Goal: Communication & Community: Share content

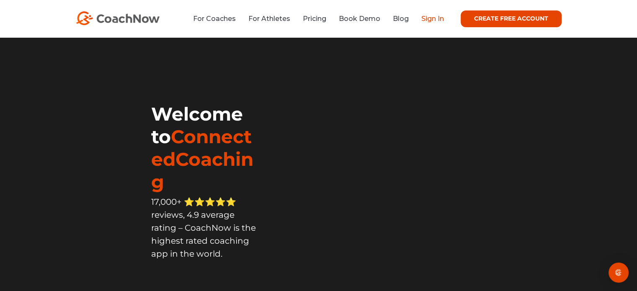
click at [432, 16] on link "Sign In" at bounding box center [433, 19] width 23 height 8
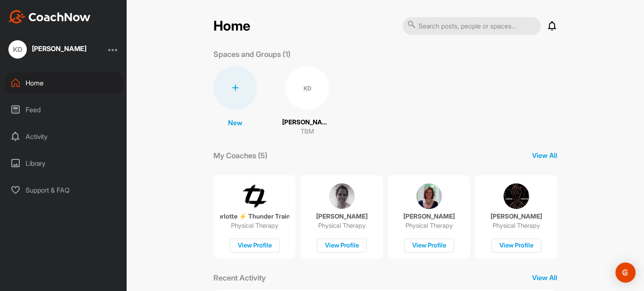
click at [31, 109] on div "Feed" at bounding box center [64, 109] width 118 height 21
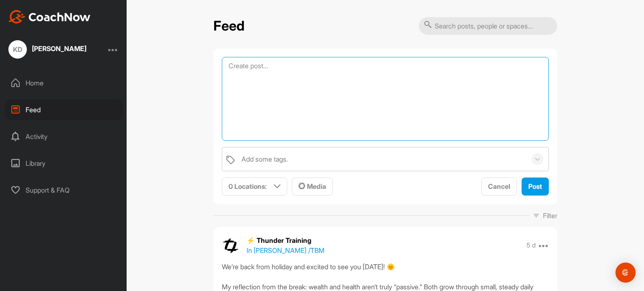
click at [248, 62] on textarea at bounding box center [385, 99] width 327 height 84
type textarea "For [PERSON_NAME] - draft script for 62."
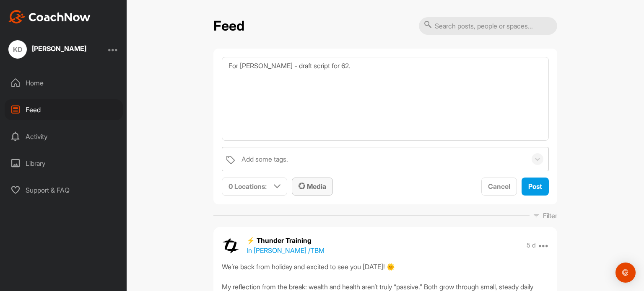
click at [313, 182] on span "Media" at bounding box center [312, 186] width 28 height 8
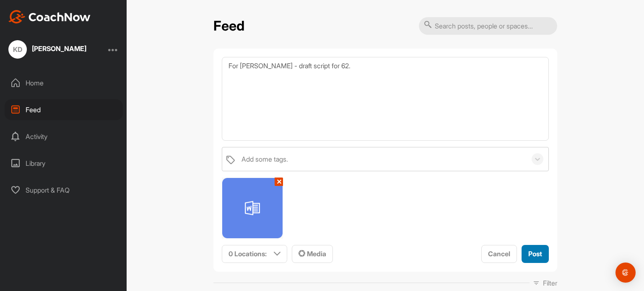
click at [528, 252] on span "Post" at bounding box center [535, 254] width 14 height 8
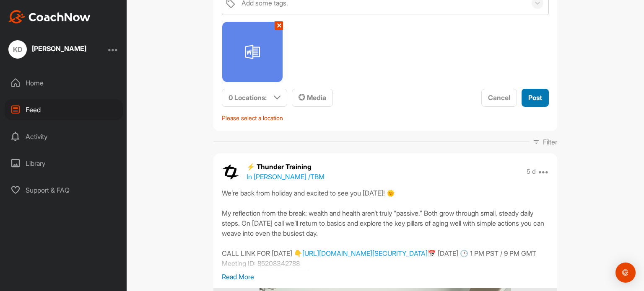
scroll to position [112, 0]
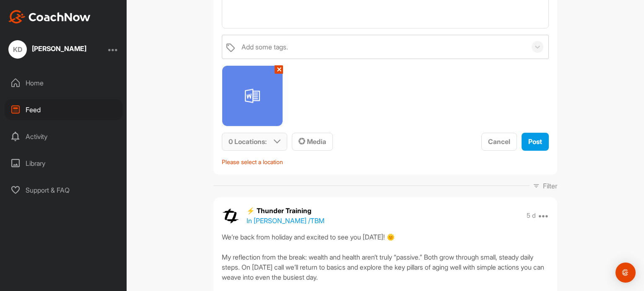
click at [245, 141] on p "0 Locations :" at bounding box center [247, 142] width 38 height 10
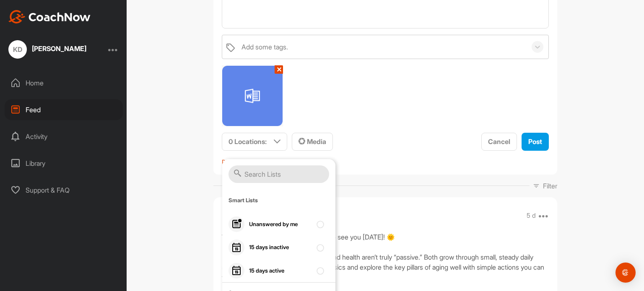
scroll to position [328, 0]
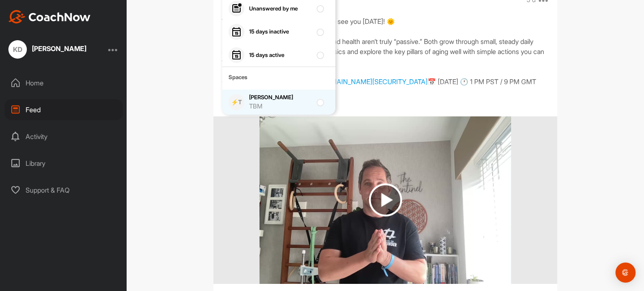
click at [264, 98] on div "[PERSON_NAME] TBM" at bounding box center [280, 102] width 63 height 18
checkbox input "true"
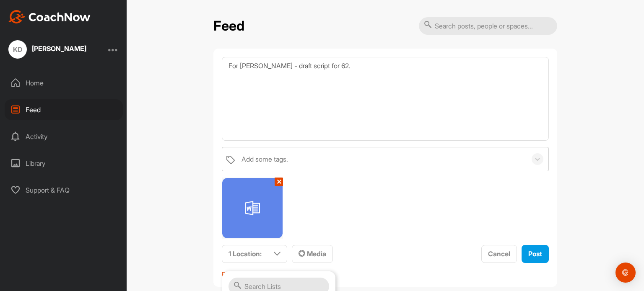
scroll to position [49, 0]
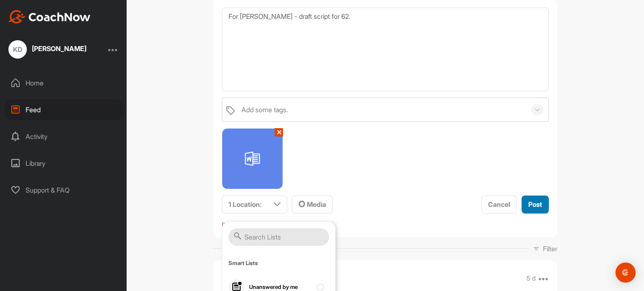
click at [528, 205] on span "Post" at bounding box center [535, 204] width 14 height 8
